Goal: Contribute content: Contribute content

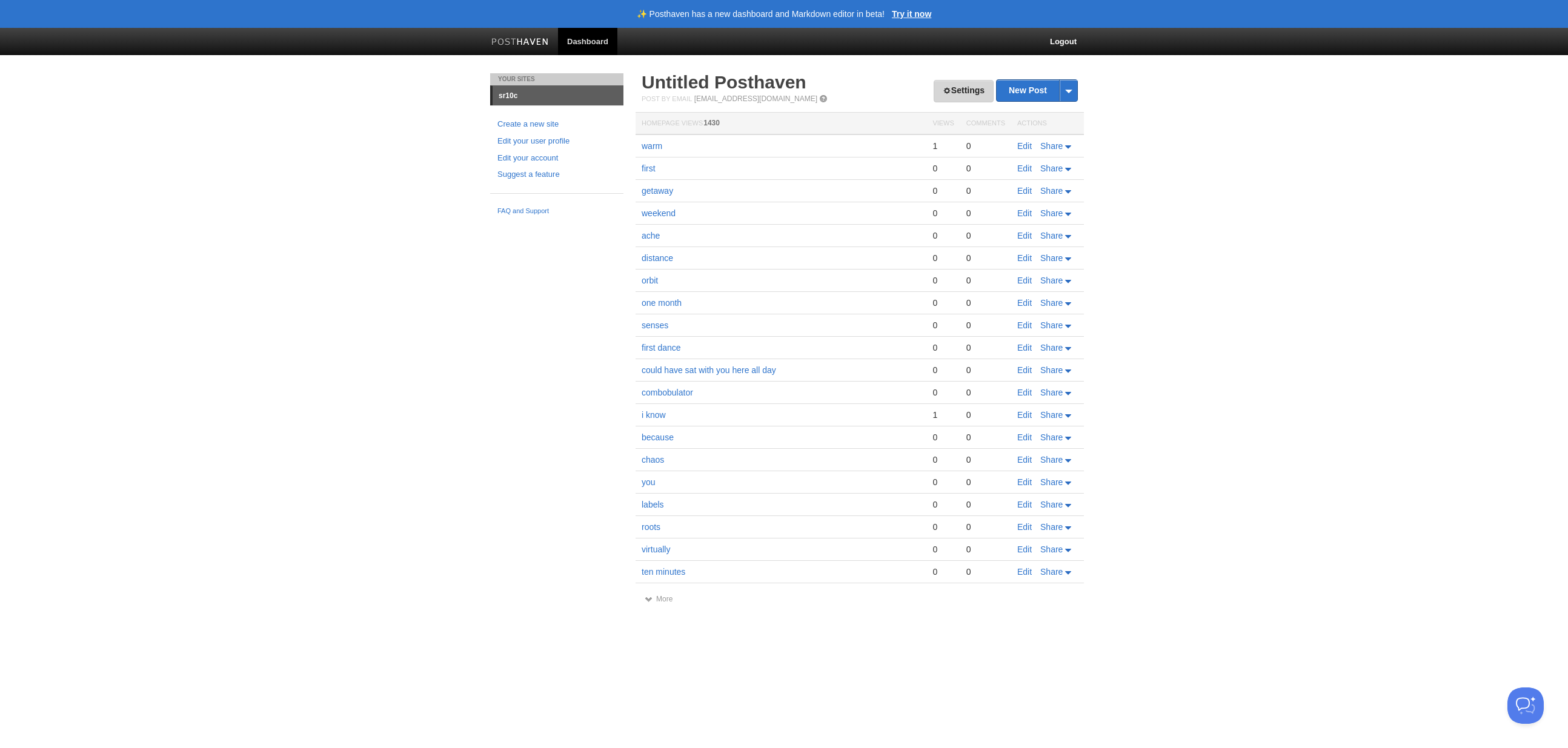
click at [975, 90] on link "Settings" at bounding box center [963, 91] width 60 height 23
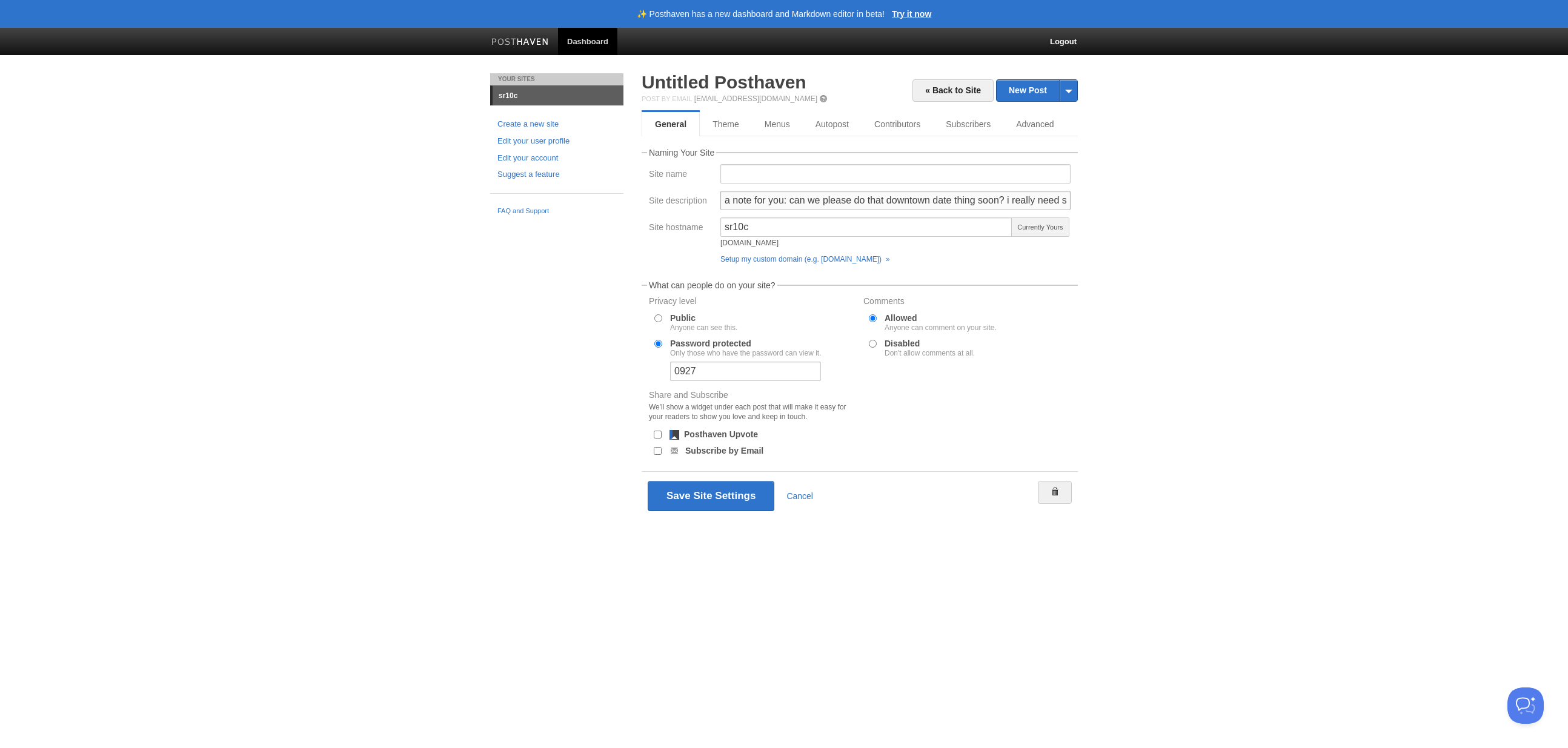
scroll to position [0, 157]
drag, startPoint x: 788, startPoint y: 198, endPoint x: 1127, endPoint y: 211, distance: 339.2
click at [1127, 211] on body "✨ Posthaven has a new dashboard and Markdown editor in beta! Try it now Dashboa…" at bounding box center [784, 278] width 1568 height 556
type input "a note for you: i cannot wait to spend [DATE] with you."
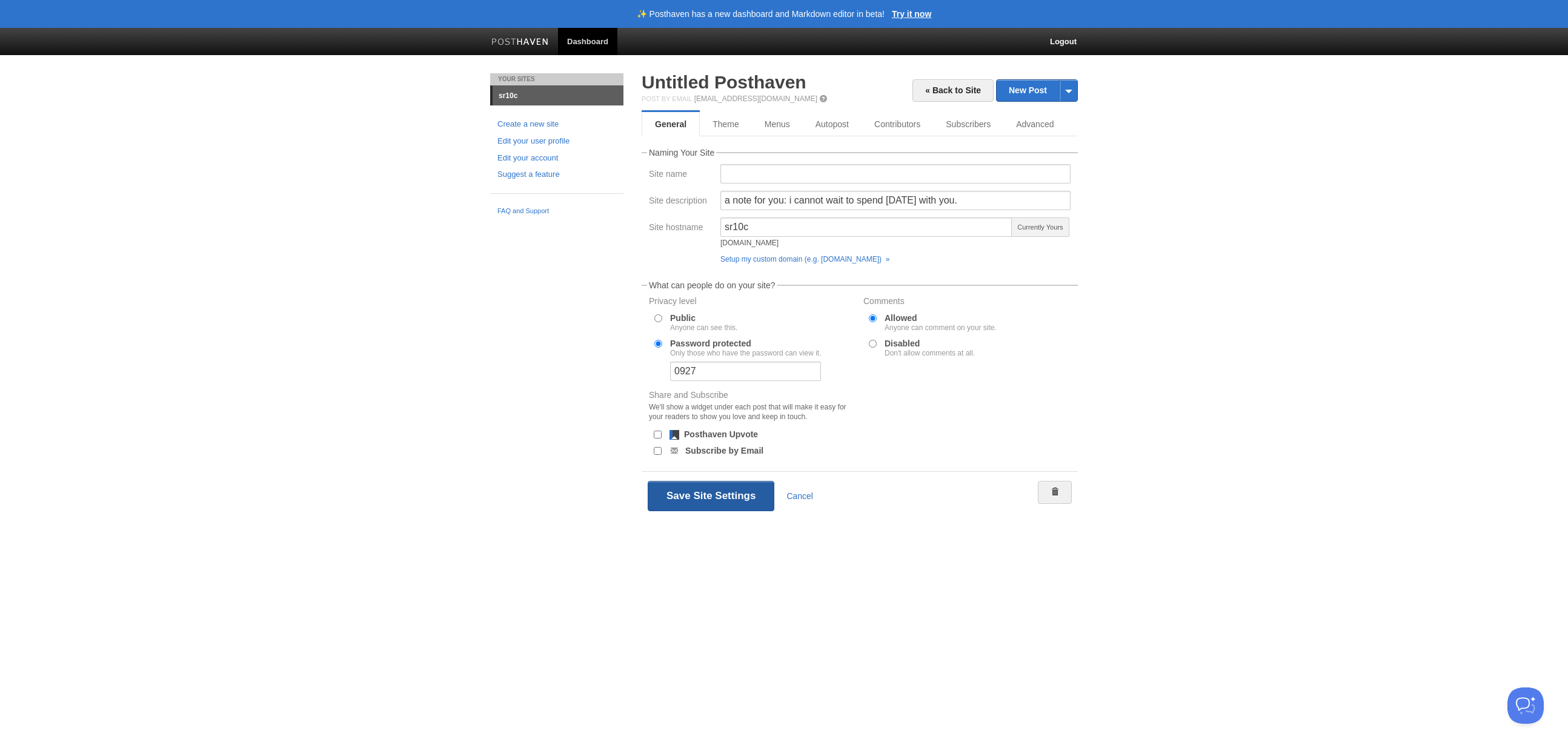
click at [702, 498] on button "Save Site Settings" at bounding box center [711, 495] width 126 height 30
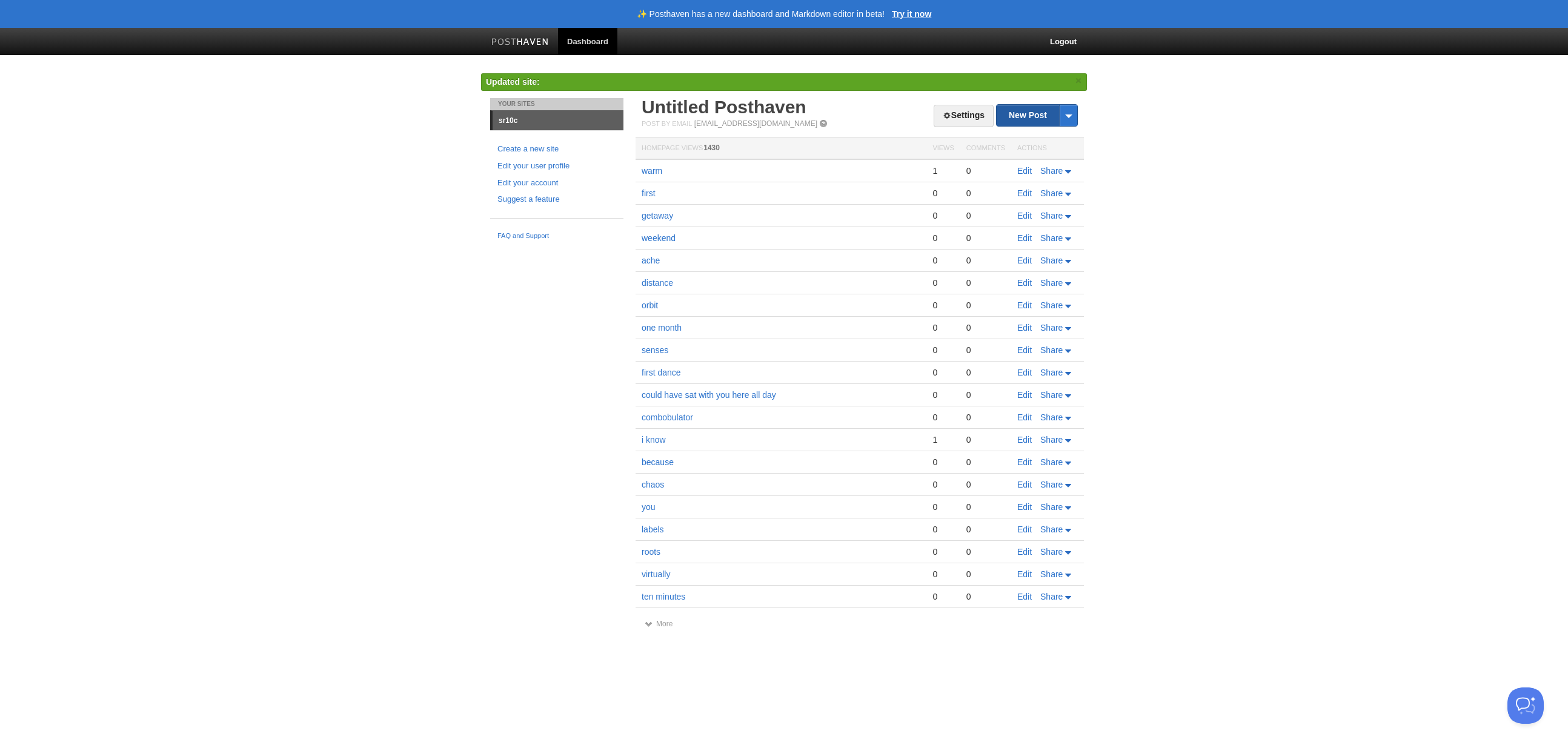
click at [1018, 115] on div "Settings New Post by Web by Email Untitled [GEOGRAPHIC_DATA] Post by Email [EMA…" at bounding box center [859, 352] width 436 height 510
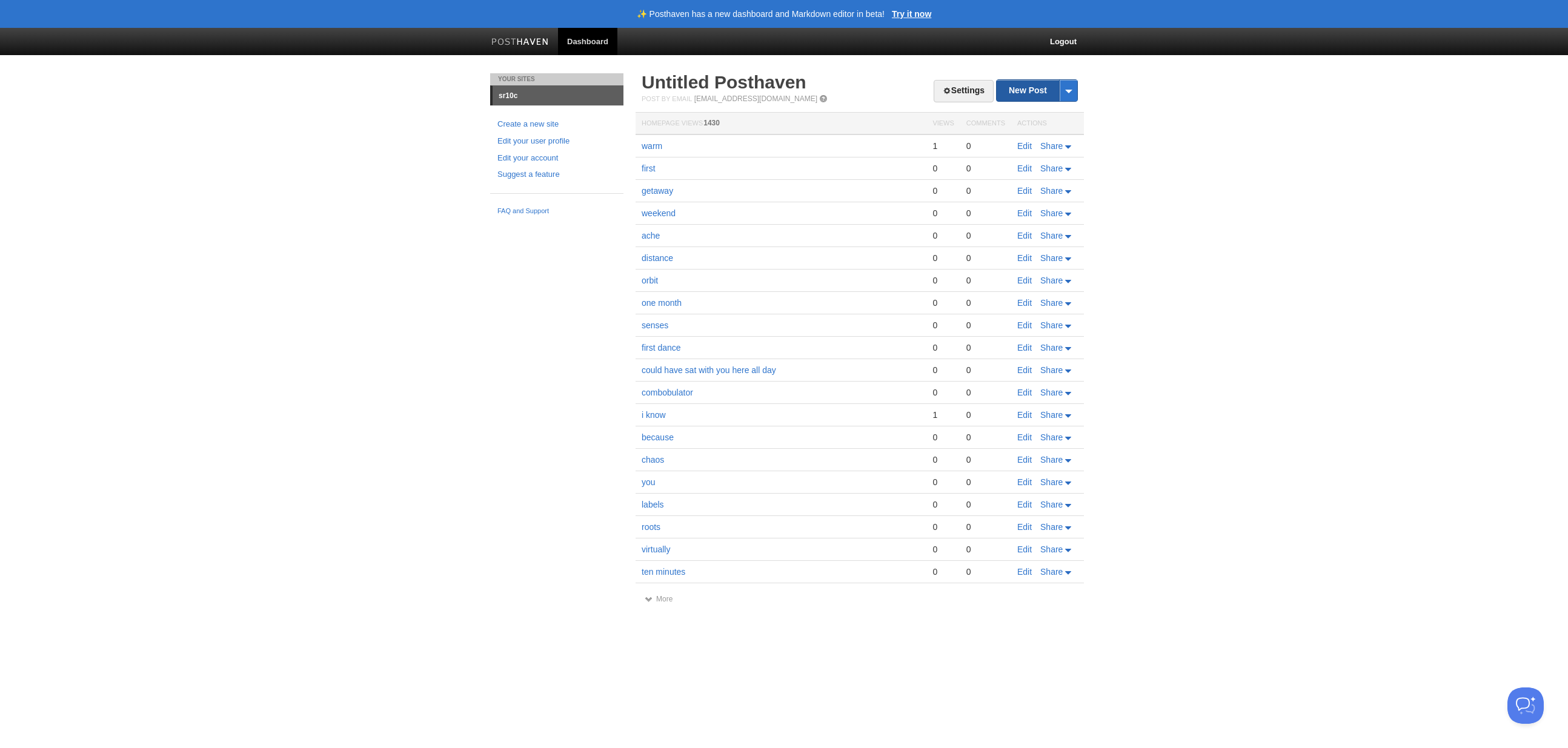
click at [1027, 92] on link "New Post" at bounding box center [1036, 90] width 81 height 21
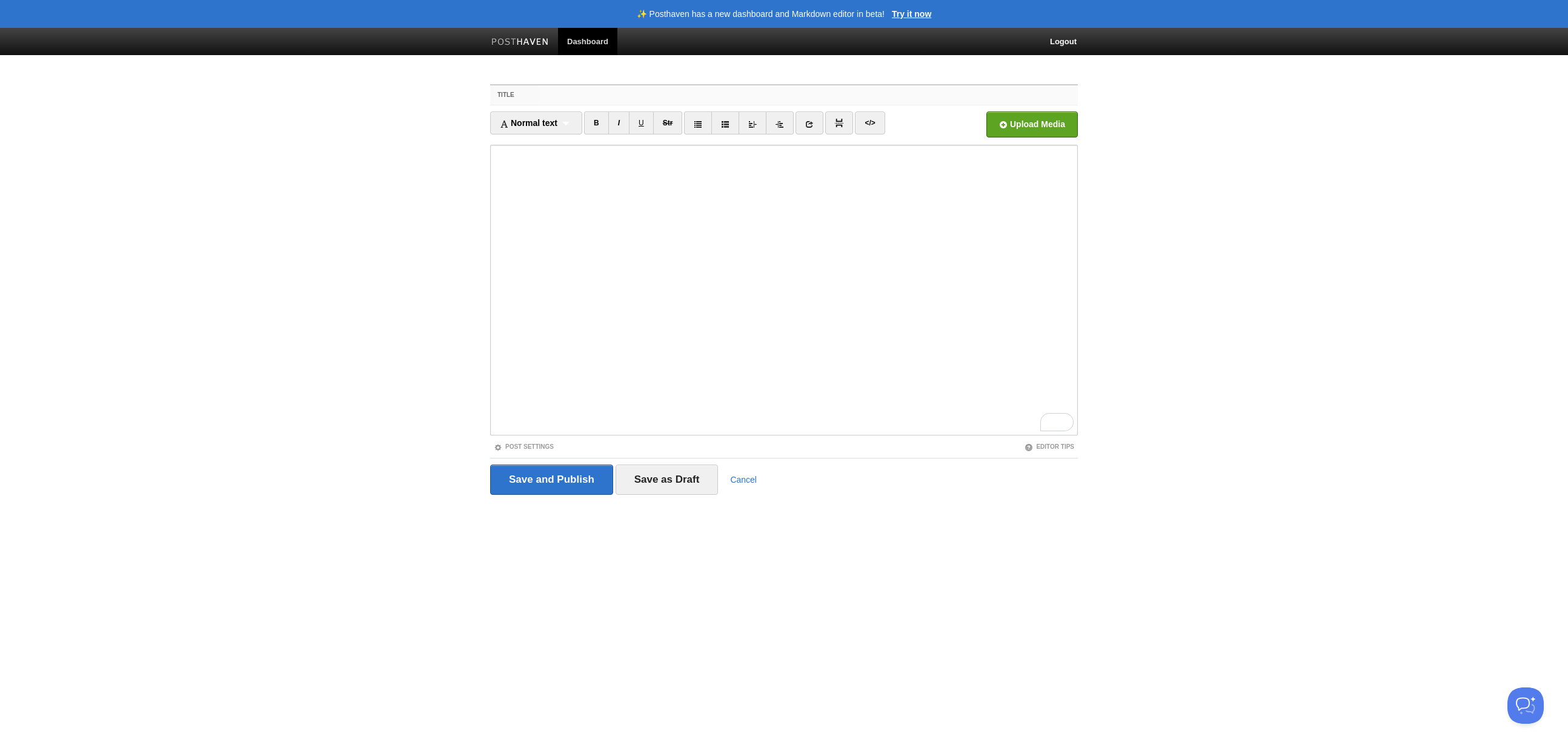
click at [548, 93] on input "Title" at bounding box center [809, 95] width 539 height 19
type input "l"
type input "until"
click at [530, 462] on div "Save and Publish Save as Draft Cancel" at bounding box center [784, 479] width 588 height 43
click at [533, 471] on input "Save and Publish" at bounding box center [551, 479] width 123 height 30
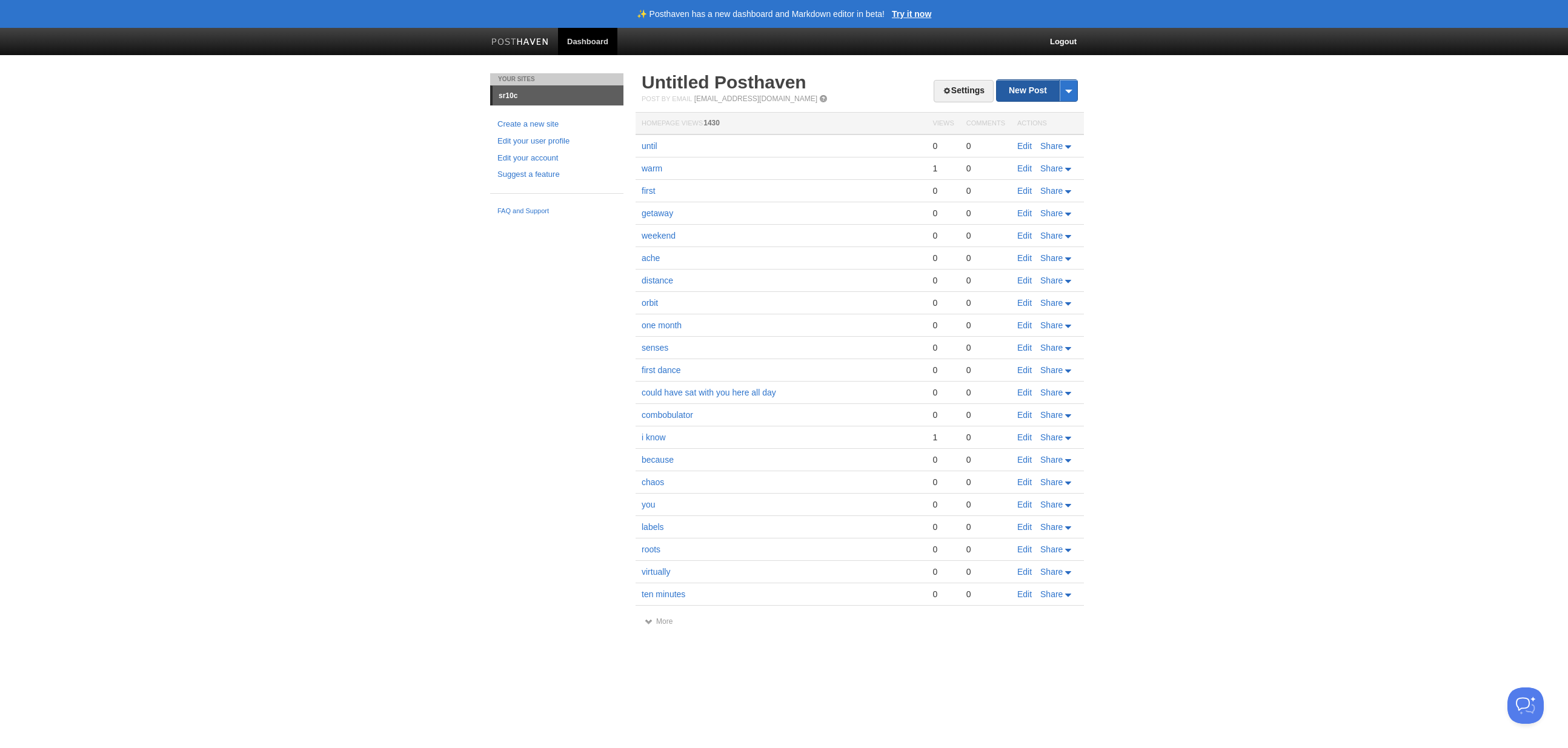
click at [1021, 92] on link "New Post" at bounding box center [1036, 90] width 81 height 21
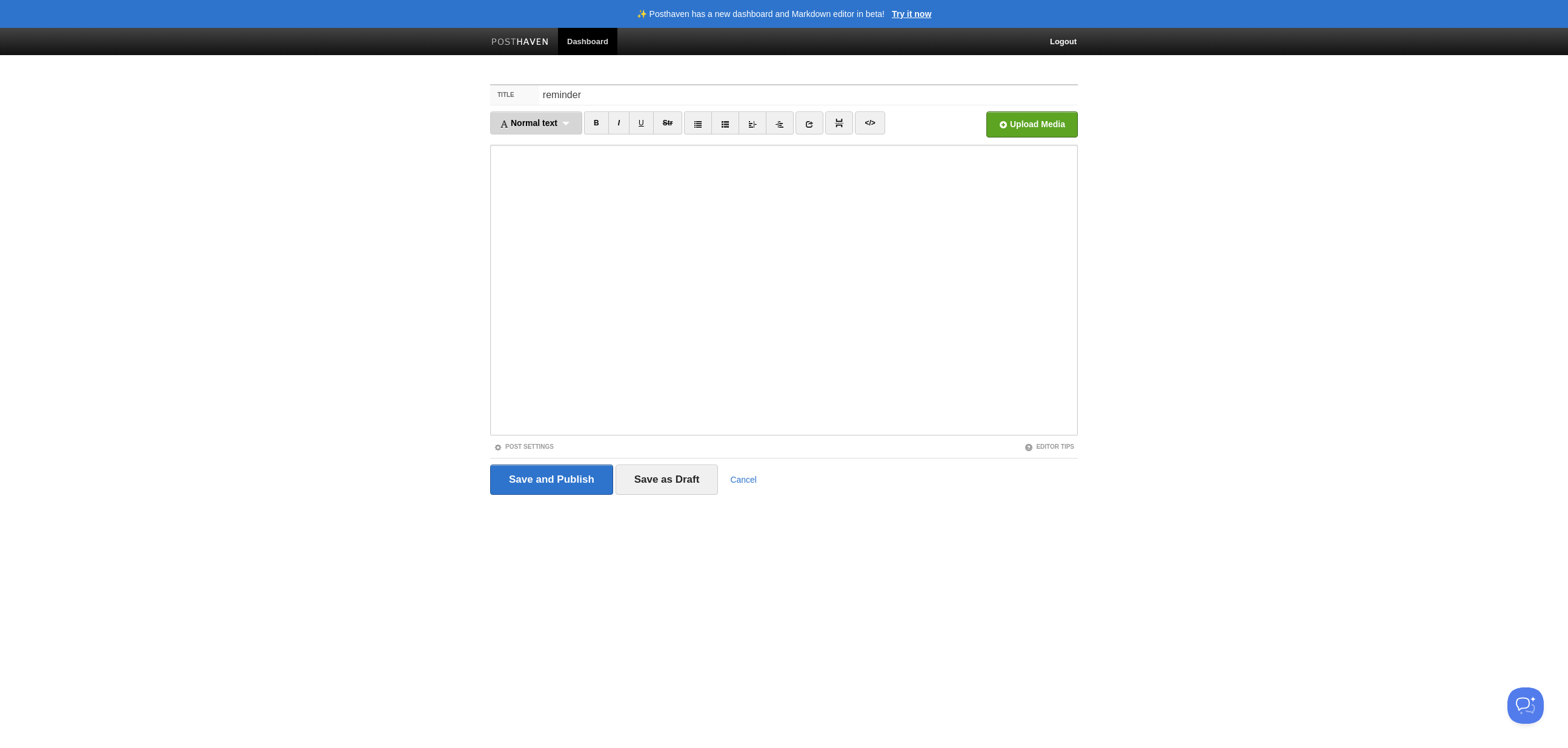
type input "reminder"
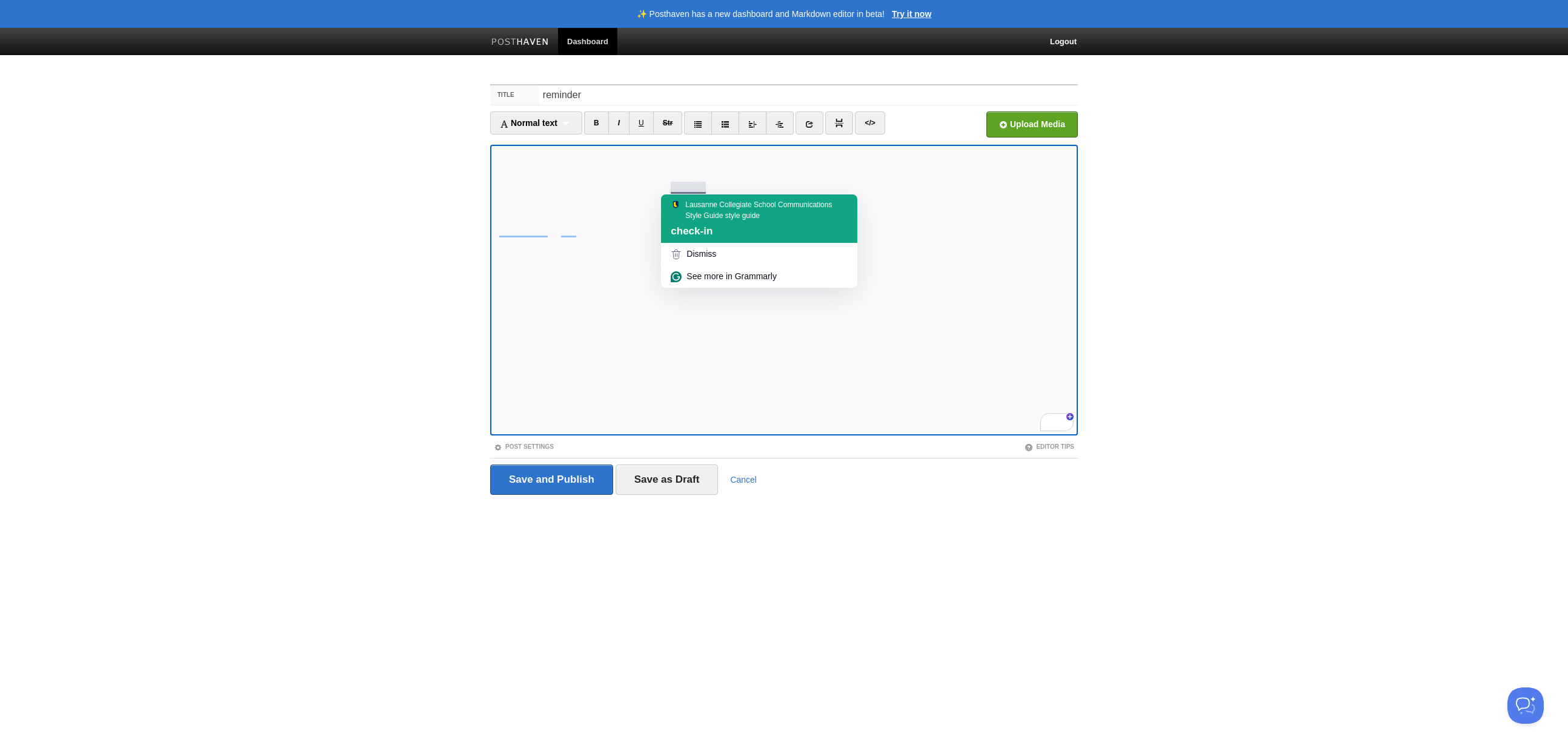
click at [704, 225] on span "check-in" at bounding box center [692, 231] width 42 height 12
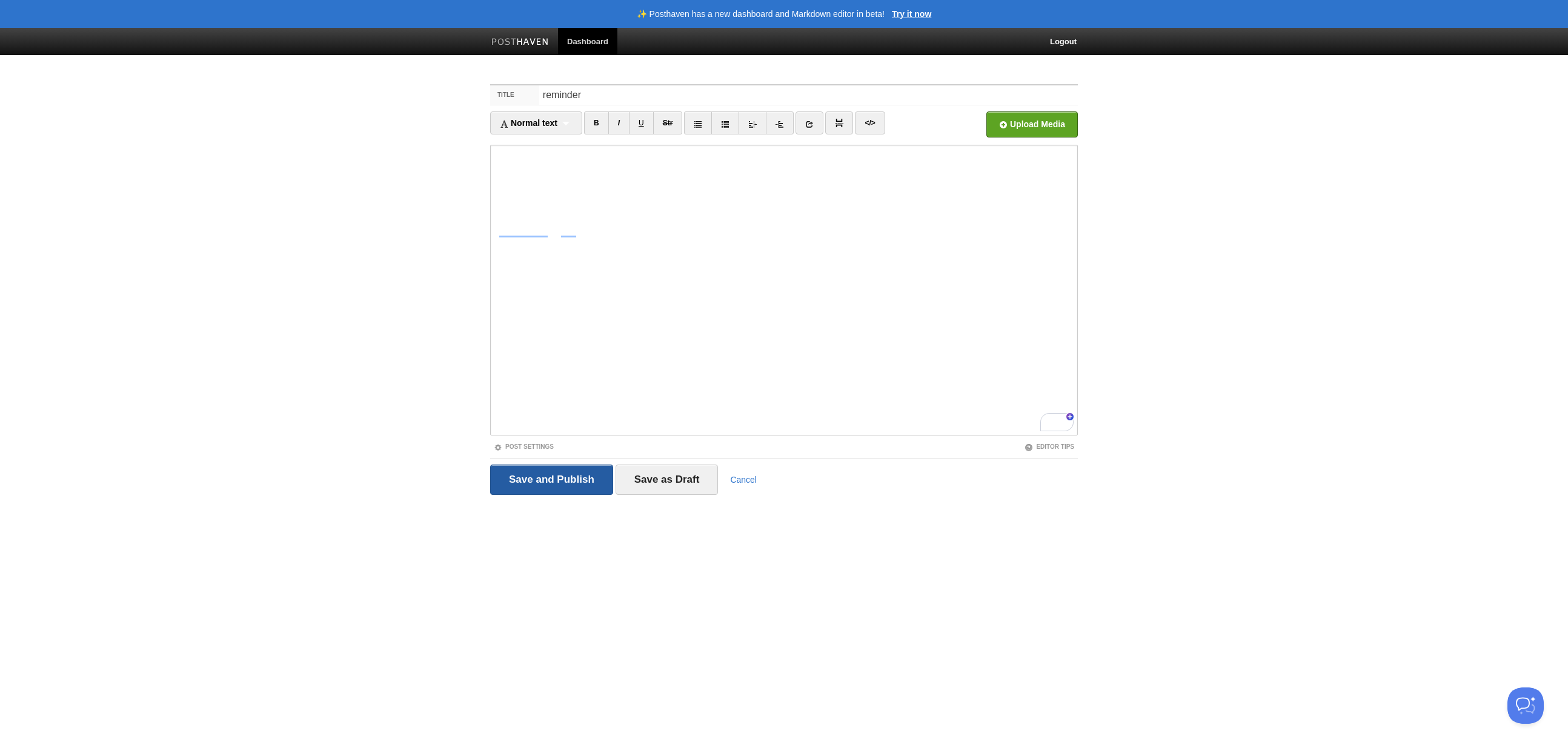
click at [549, 480] on input "Save and Publish" at bounding box center [551, 479] width 123 height 30
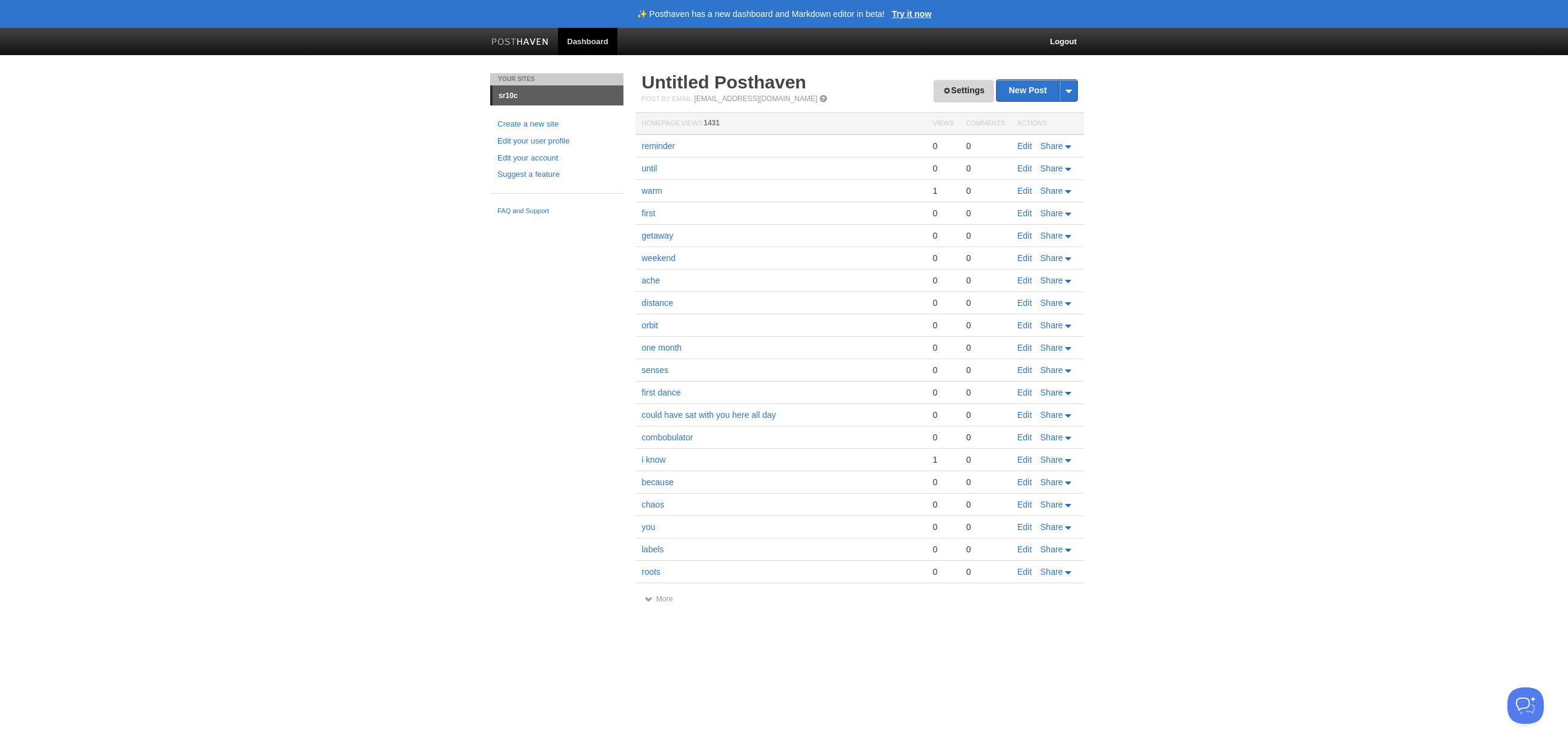
click at [974, 88] on link "Settings" at bounding box center [963, 91] width 60 height 23
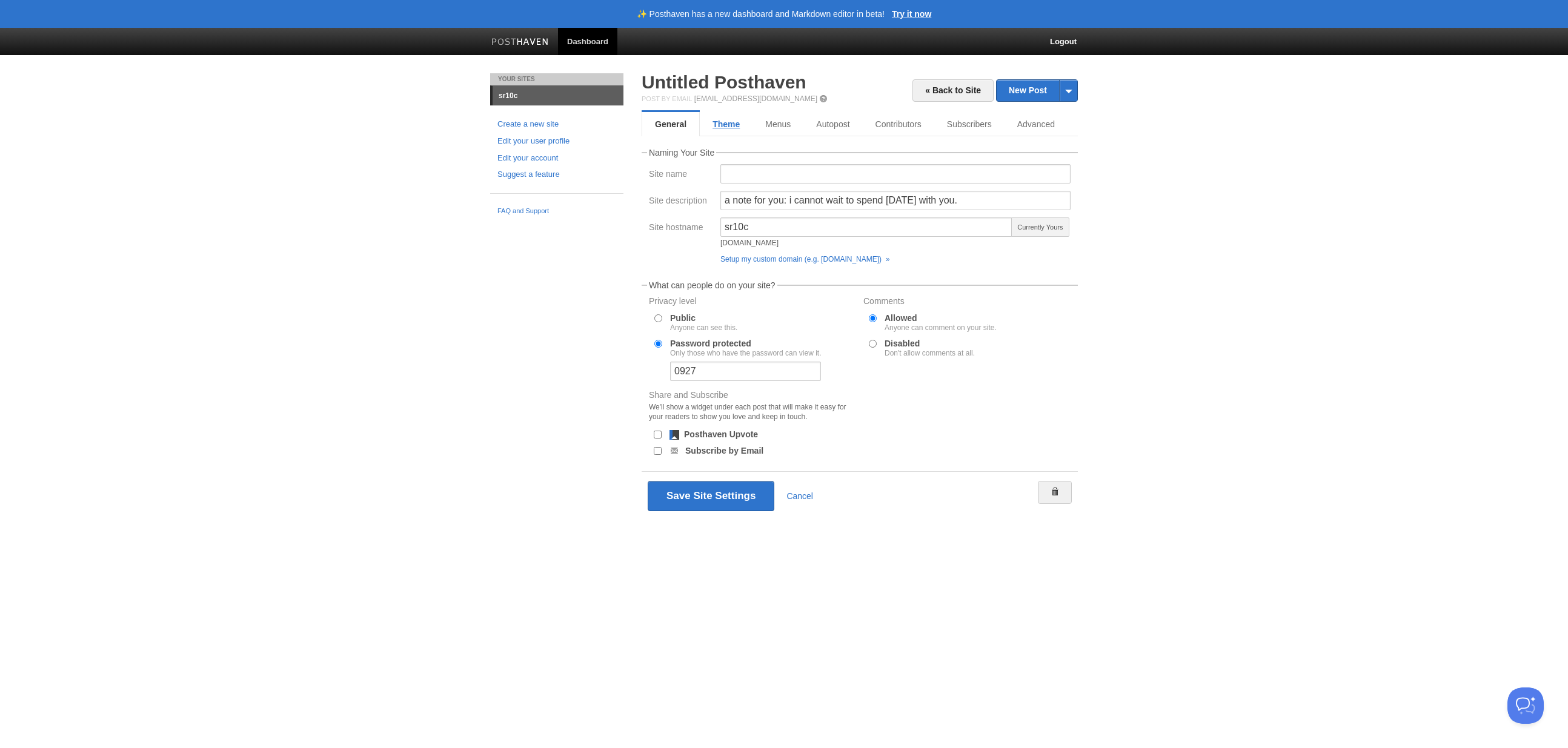
click at [737, 126] on link "Theme" at bounding box center [726, 124] width 53 height 24
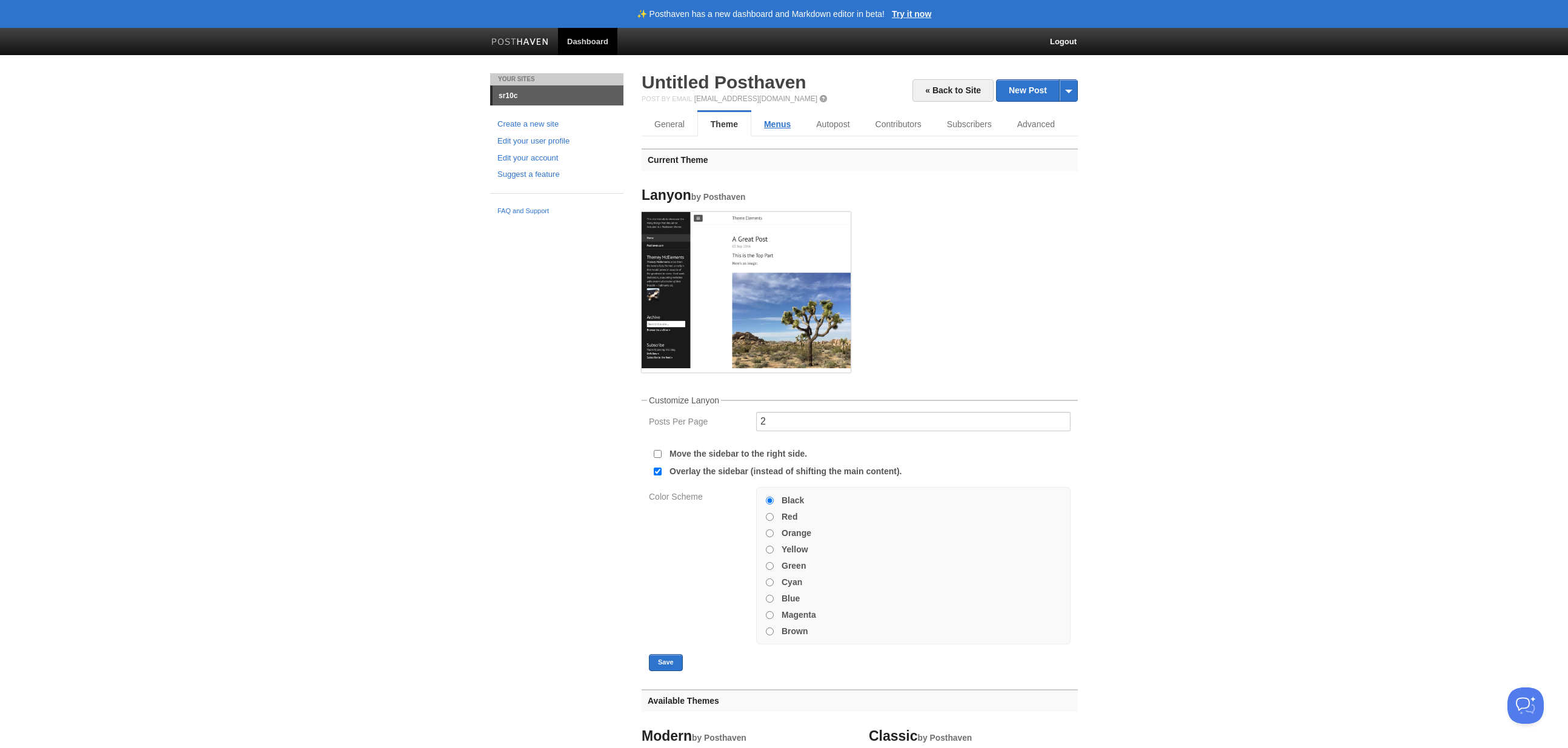
click at [793, 127] on link "Menus" at bounding box center [777, 124] width 52 height 24
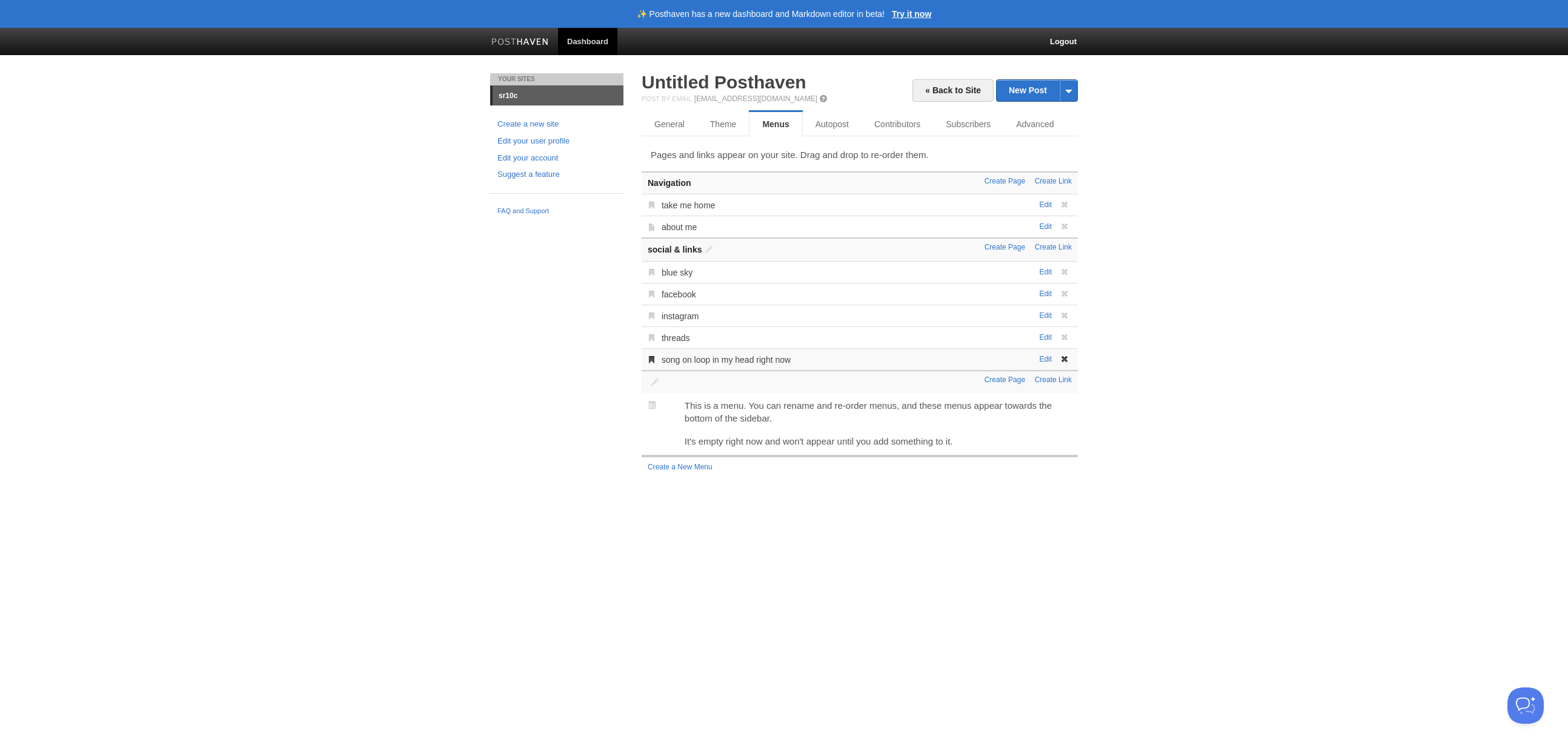
click at [949, 363] on div "Edit song on loop in my head right now Link Title song on loop in my head right…" at bounding box center [859, 359] width 436 height 22
click at [1047, 361] on link "Edit" at bounding box center [1045, 359] width 13 height 8
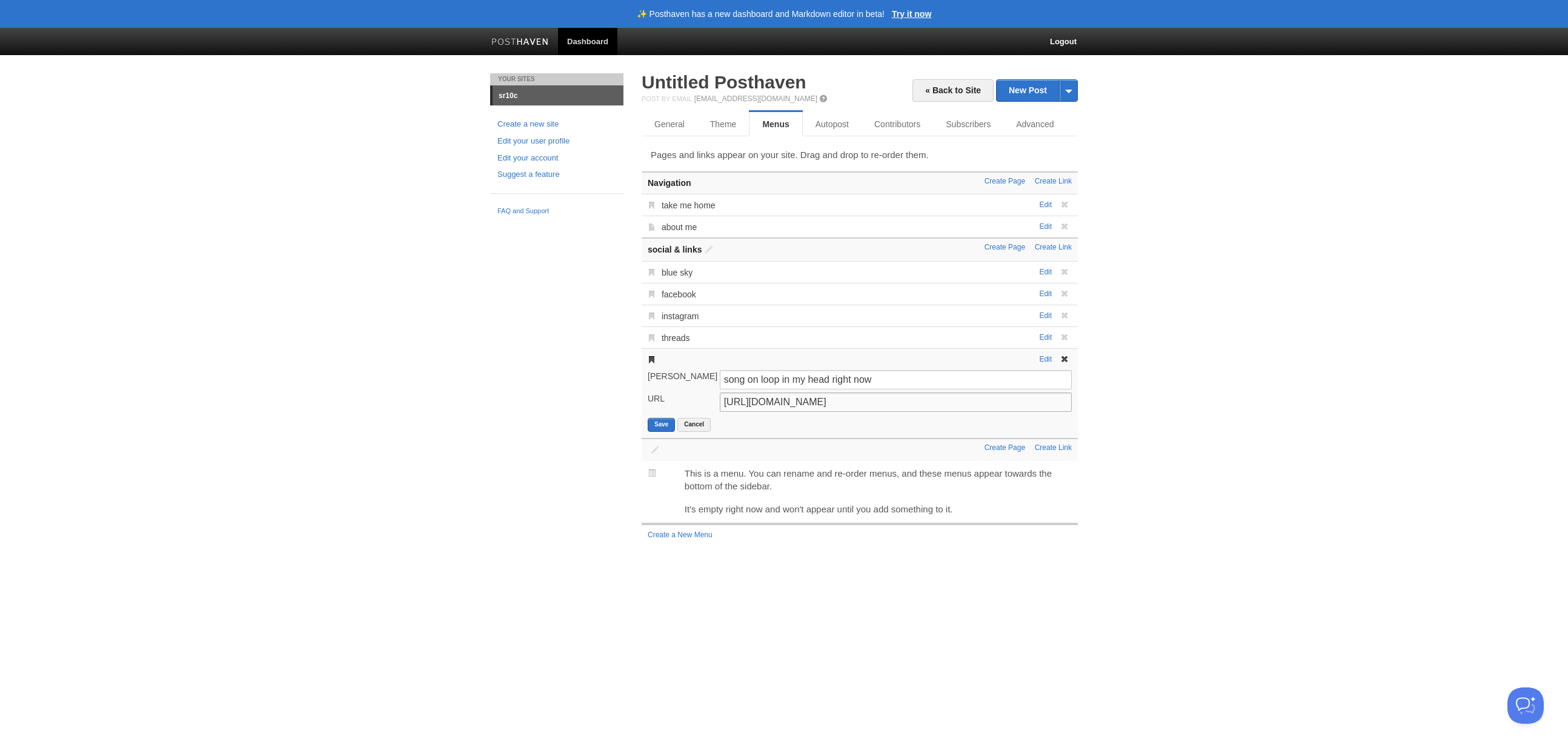
click at [849, 403] on input "https://youtu.be/Ka24Bf6PgWM?si=vs5fdqjwYZOKGODo" at bounding box center [896, 402] width 352 height 19
paste input "GemKqzILV4w?si=DT2vwNuzBle52HYp"
type input "https://youtu.be/GemKqzILV4w?si=DT2vwNuzBle52HYp"
click at [663, 421] on button "Save" at bounding box center [661, 425] width 27 height 14
